Goal: Task Accomplishment & Management: Use online tool/utility

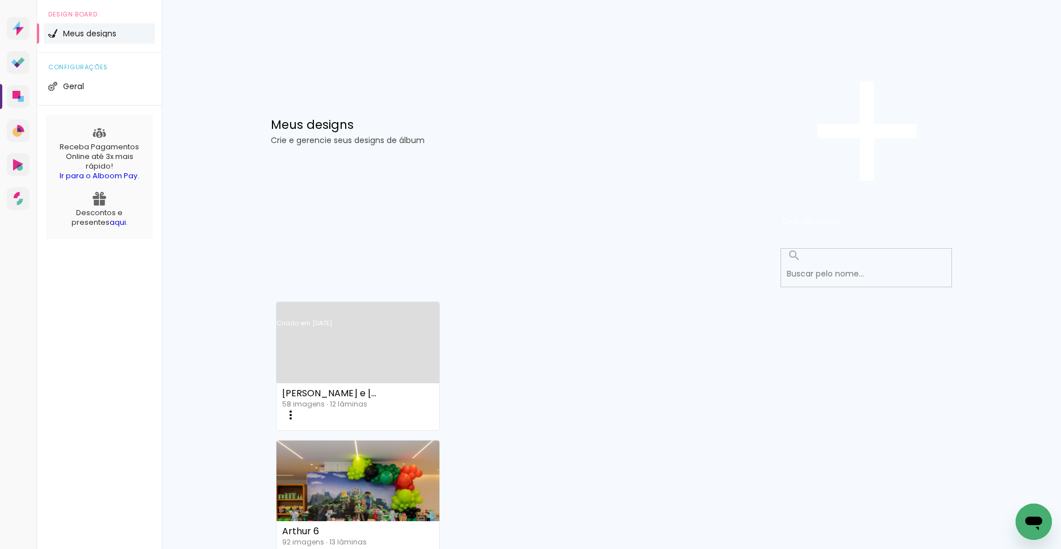
click at [324, 306] on link "Criado em [DATE]" at bounding box center [357, 338] width 163 height 64
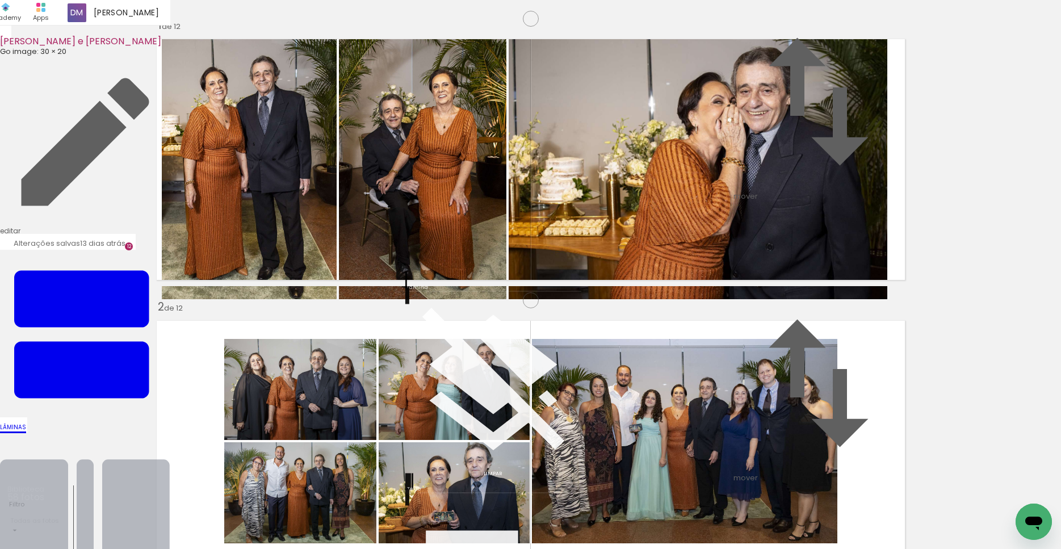
click at [170, 433] on iron-icon at bounding box center [85, 518] width 170 height 170
